Goal: Task Accomplishment & Management: Manage account settings

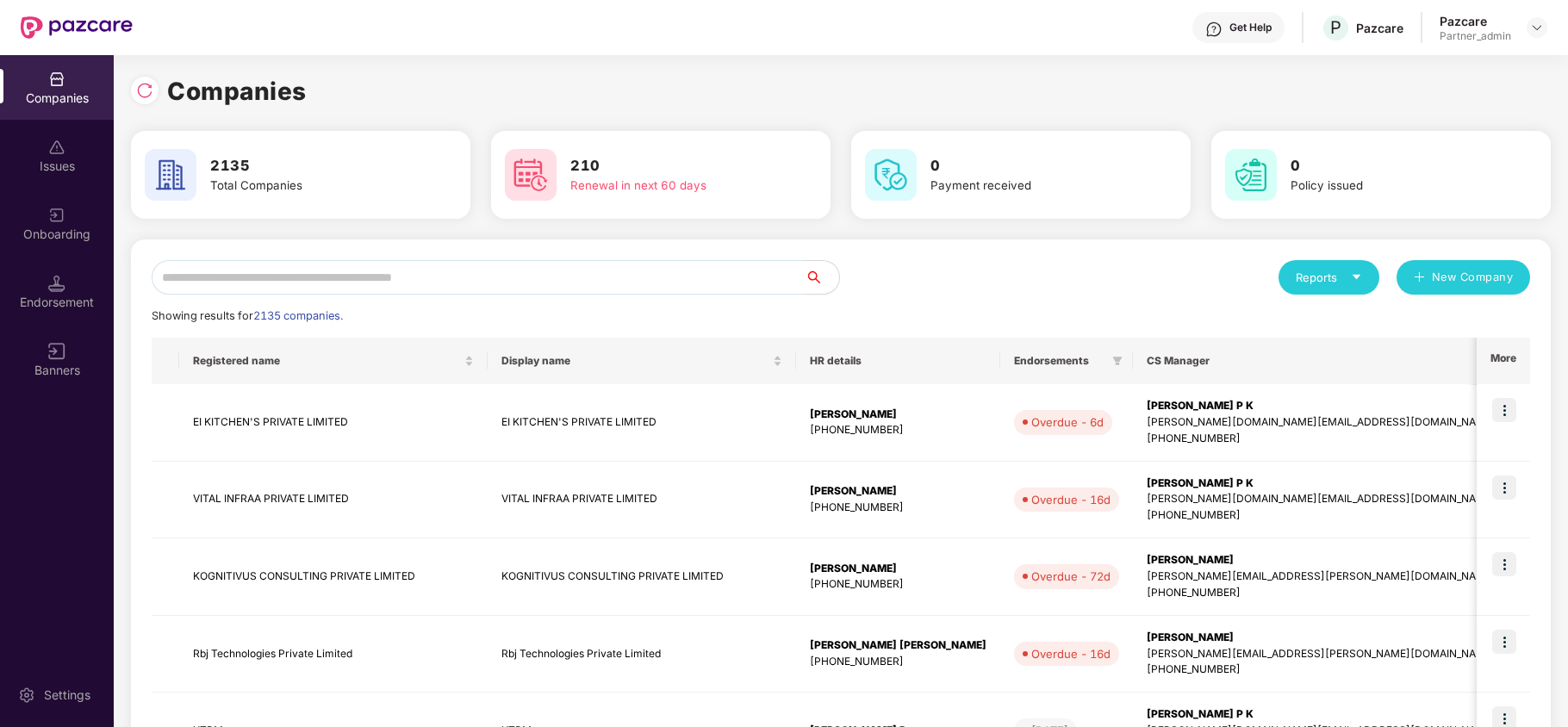
click at [445, 277] on input "text" at bounding box center [478, 278] width 653 height 35
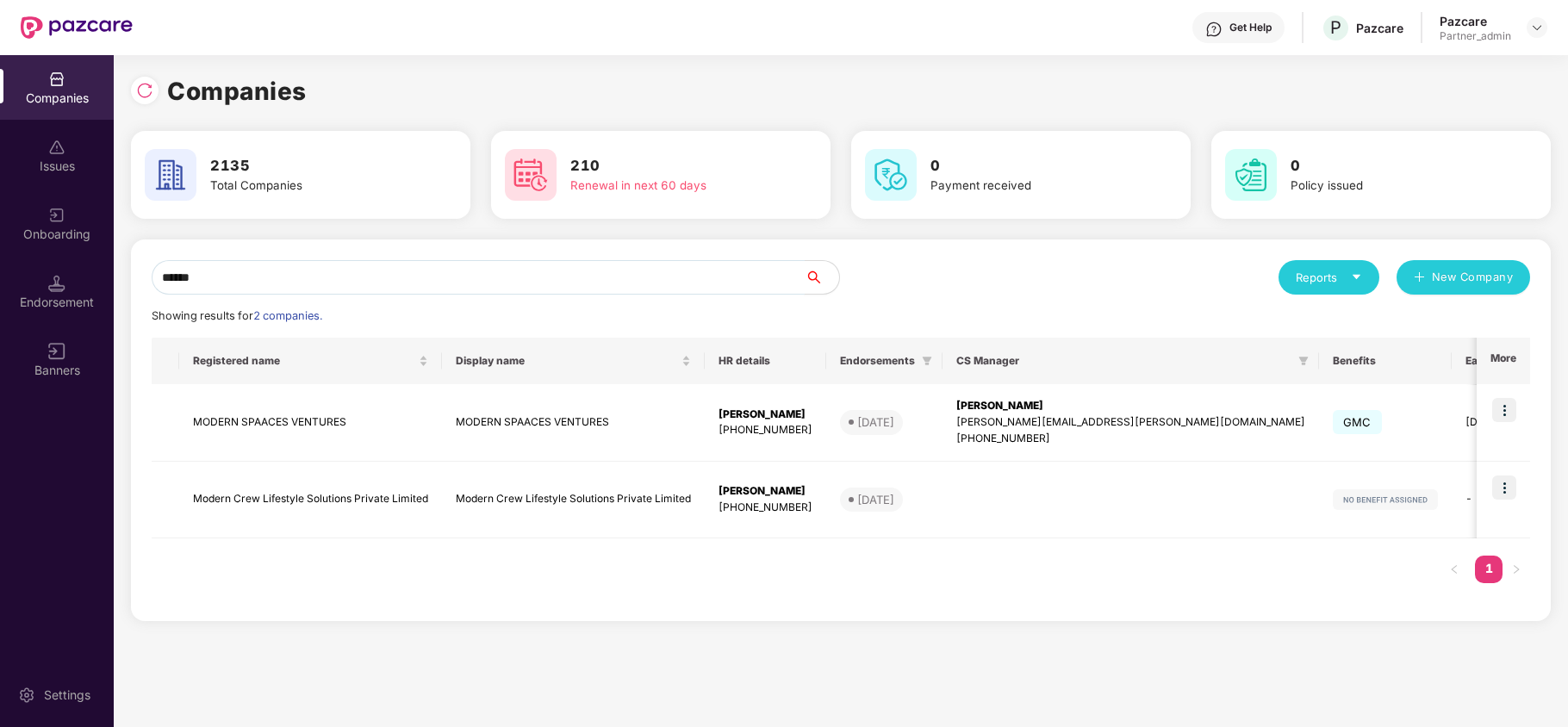
type input "******"
click at [1507, 417] on img at bounding box center [1504, 409] width 24 height 24
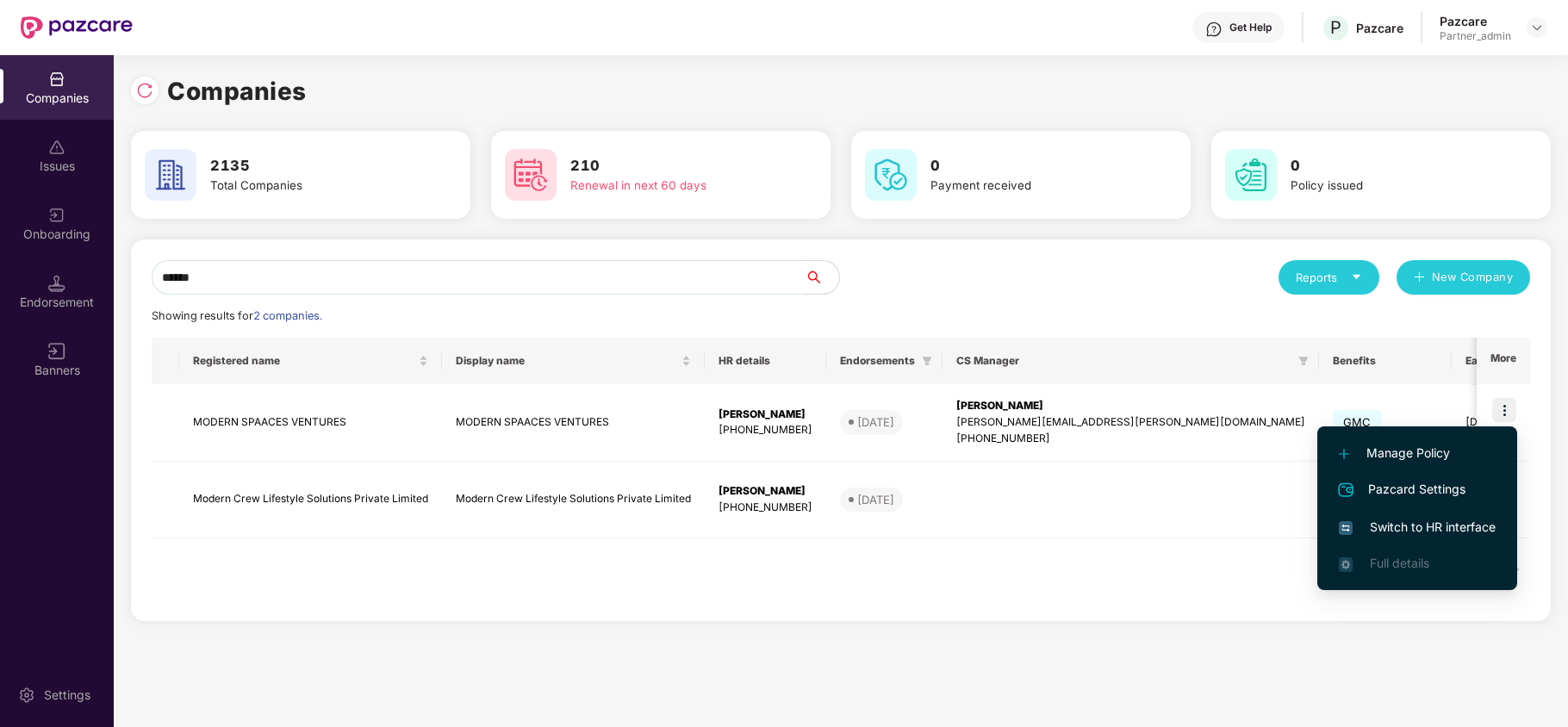
click at [1423, 522] on span "Switch to HR interface" at bounding box center [1417, 527] width 156 height 19
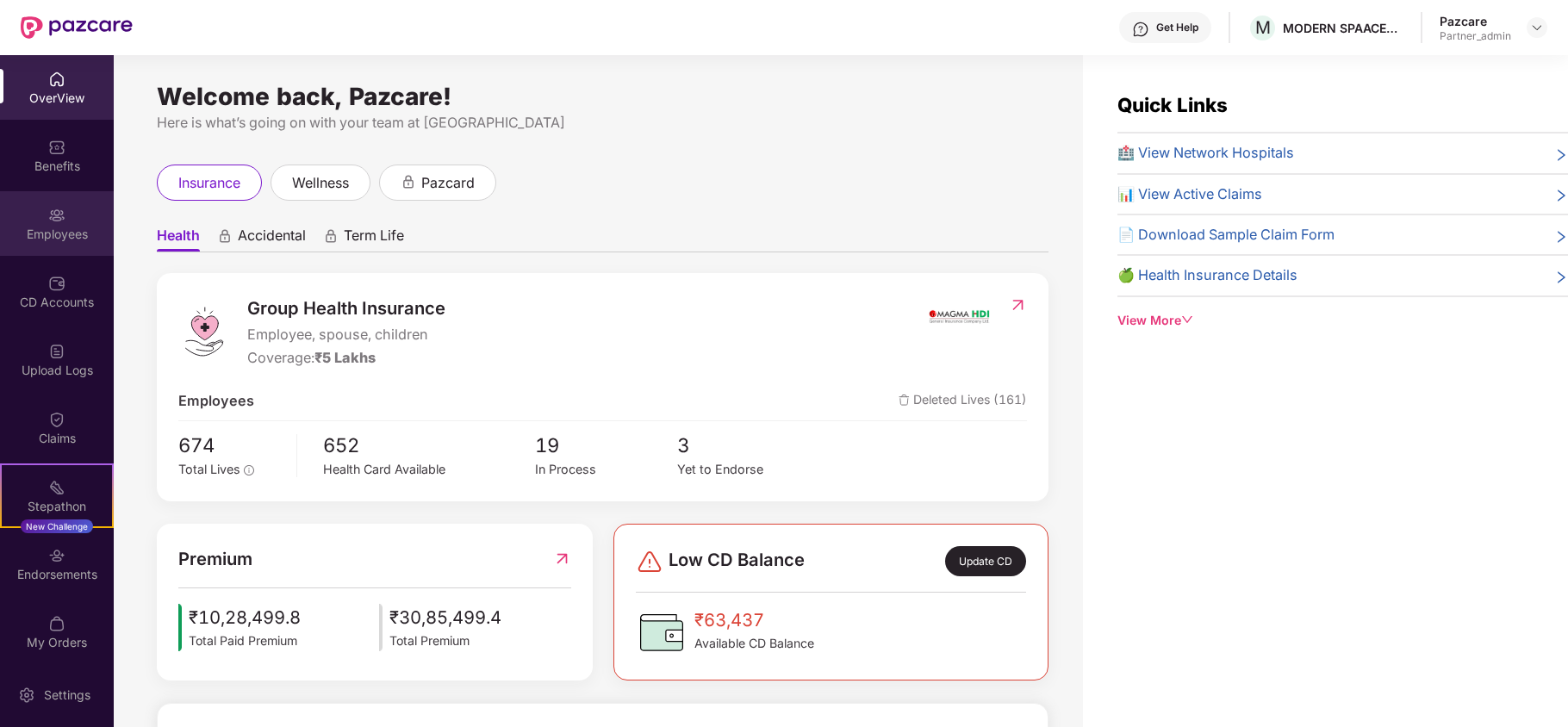
click at [36, 242] on div "Employees" at bounding box center [57, 235] width 114 height 17
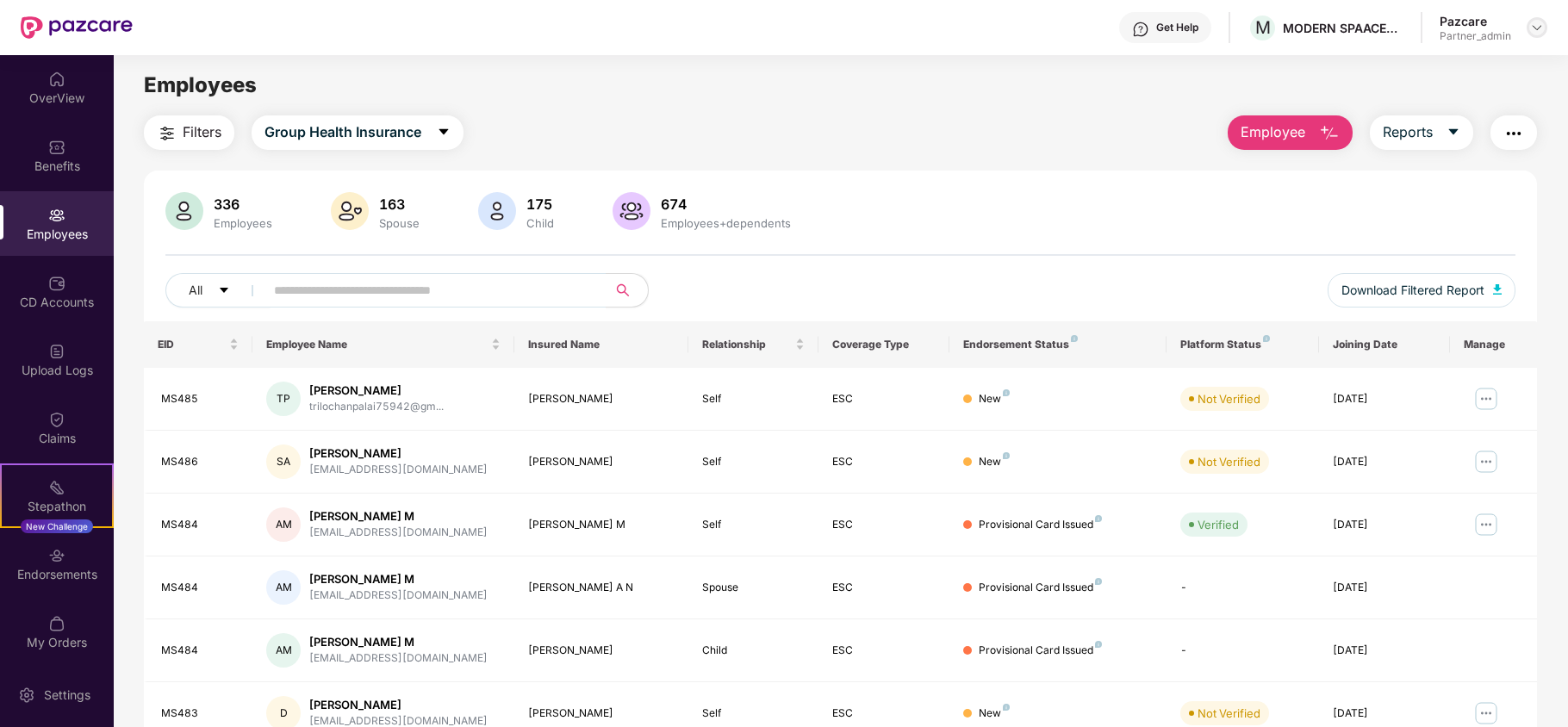
click at [1539, 24] on img at bounding box center [1537, 27] width 14 height 14
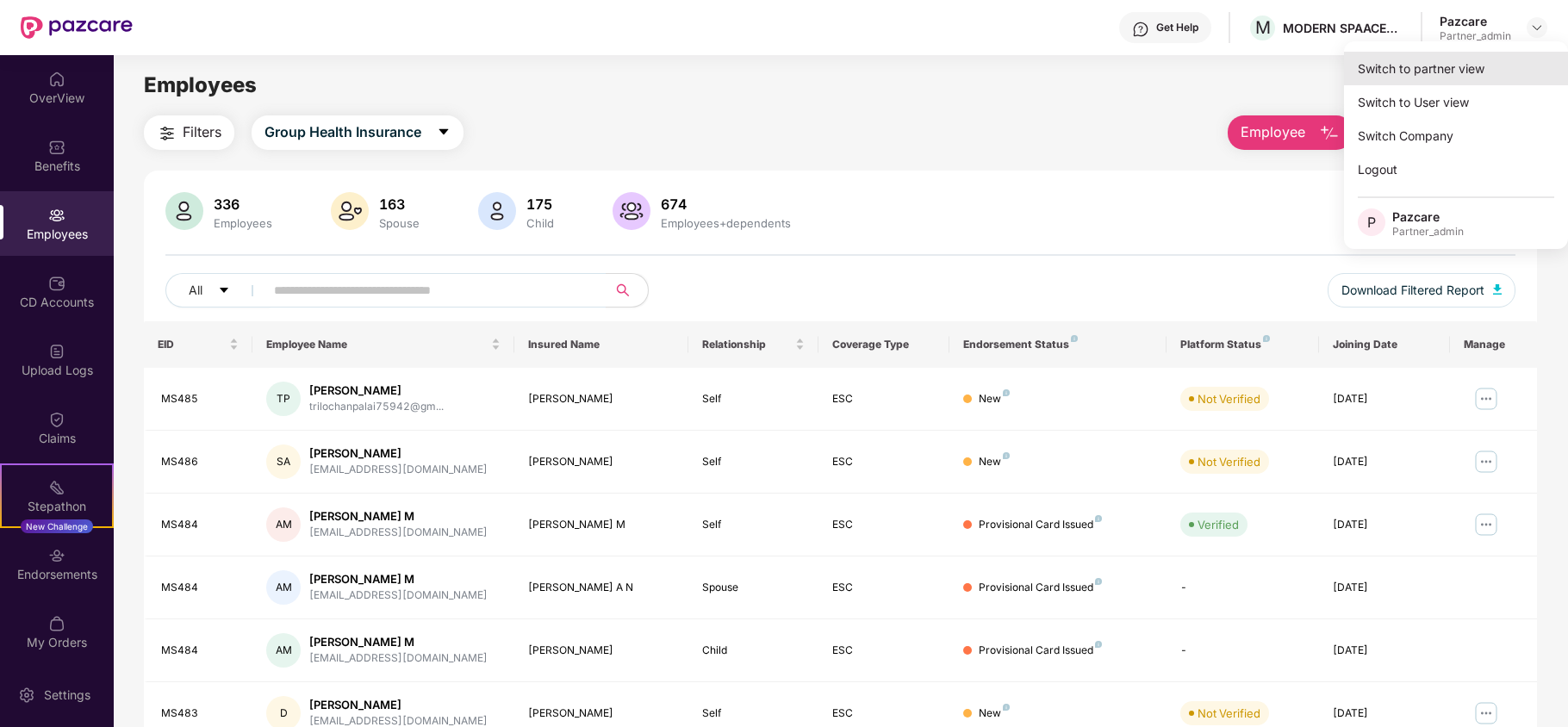
click at [1423, 77] on div "Switch to partner view" at bounding box center [1456, 69] width 224 height 34
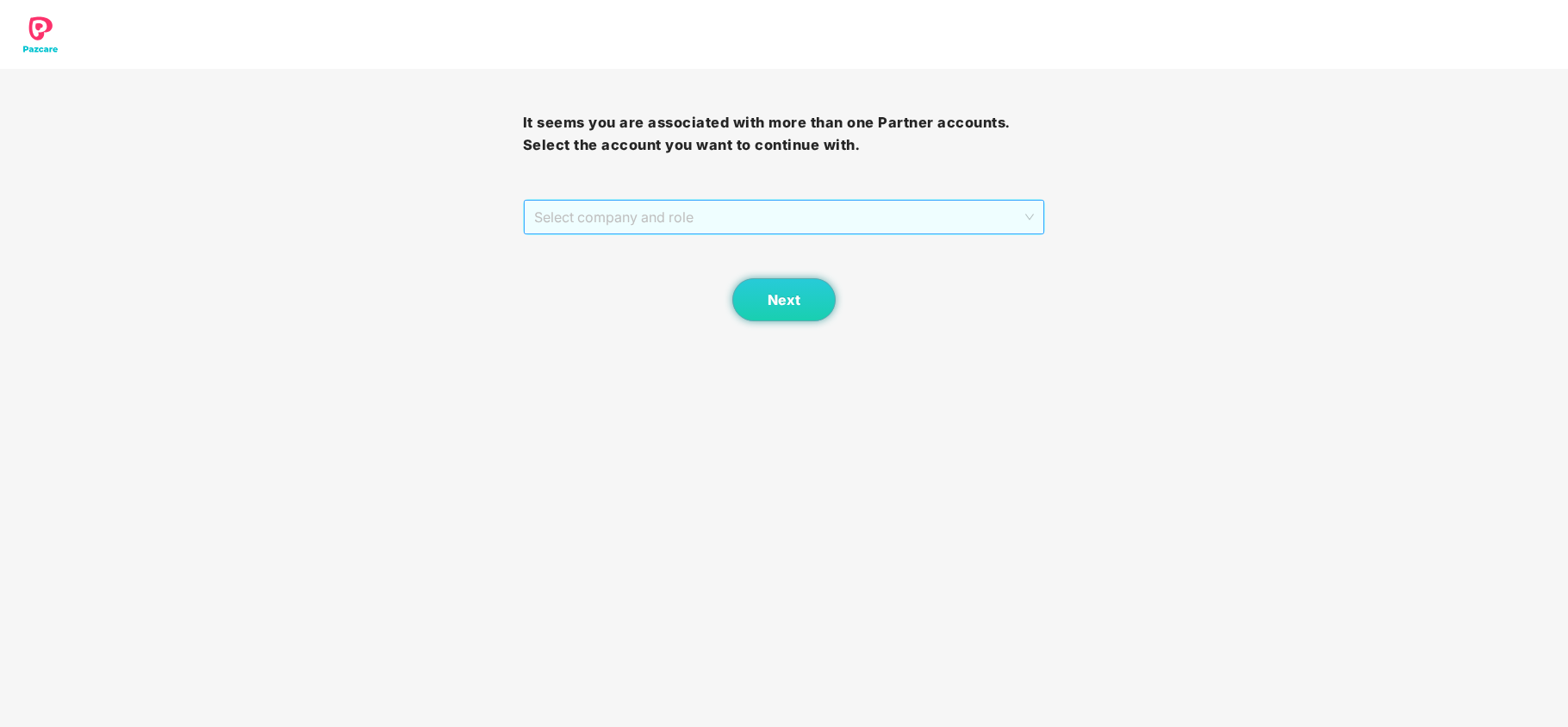
click at [655, 214] on span "Select company and role" at bounding box center [784, 217] width 501 height 33
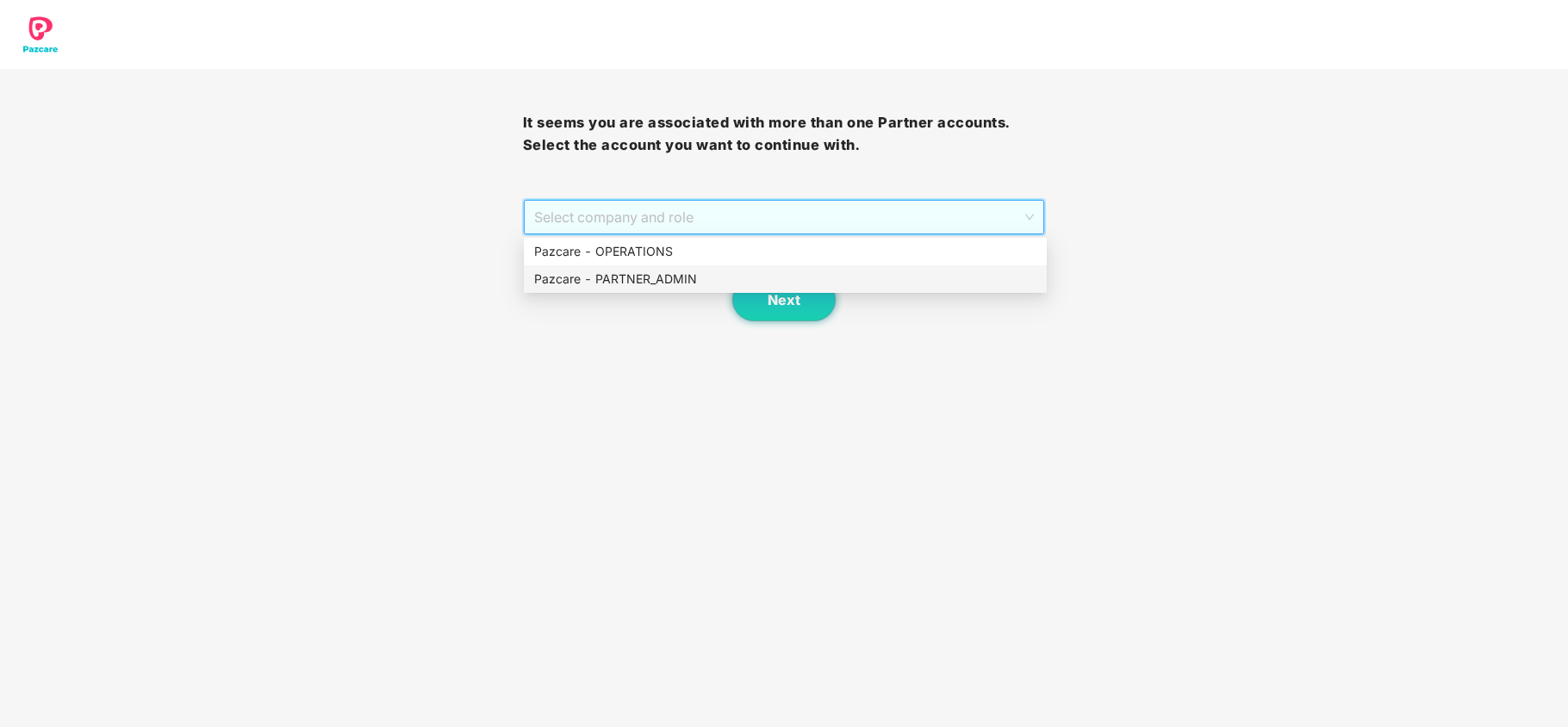
click at [643, 276] on div "Pazcare - PARTNER_ADMIN" at bounding box center [785, 279] width 502 height 19
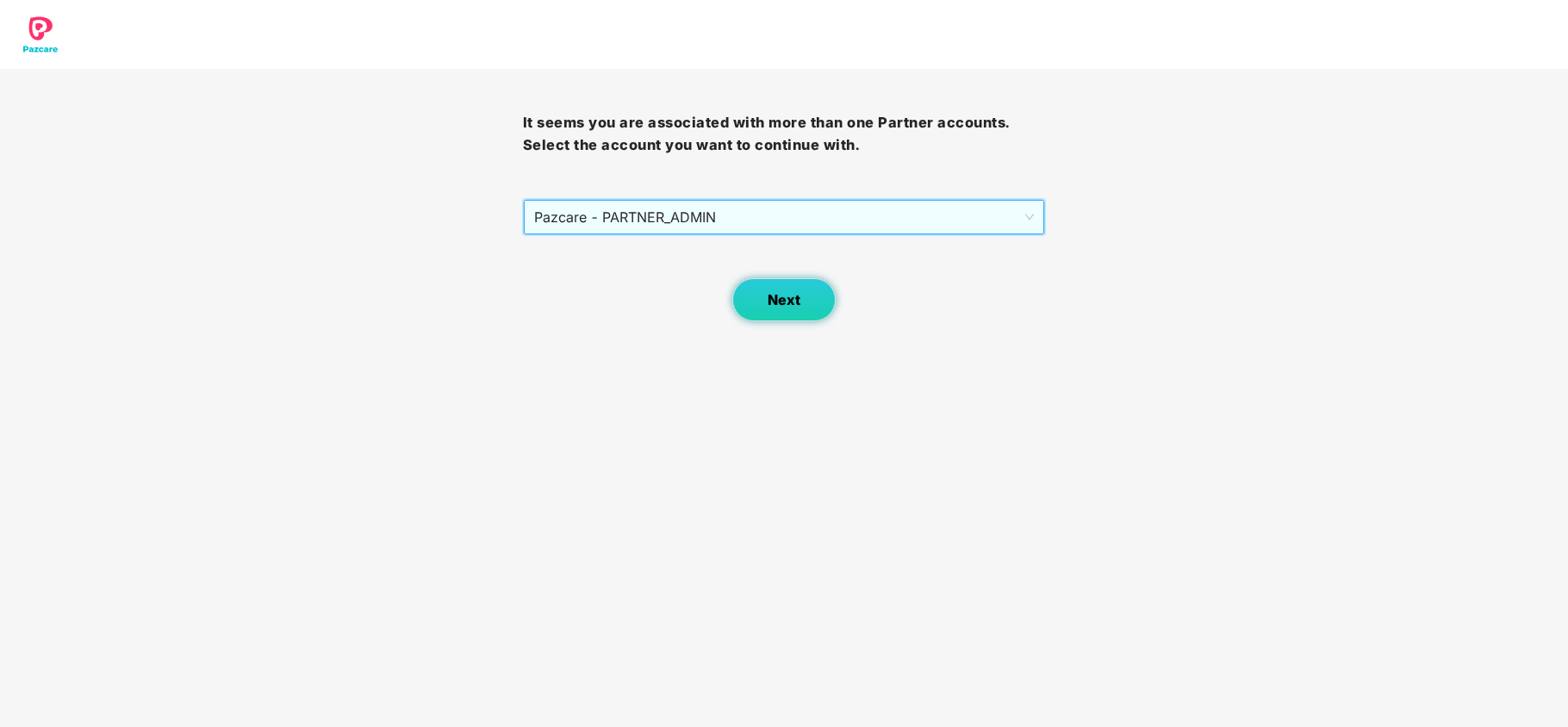
click at [813, 304] on button "Next" at bounding box center [784, 299] width 103 height 43
